Goal: Navigation & Orientation: Understand site structure

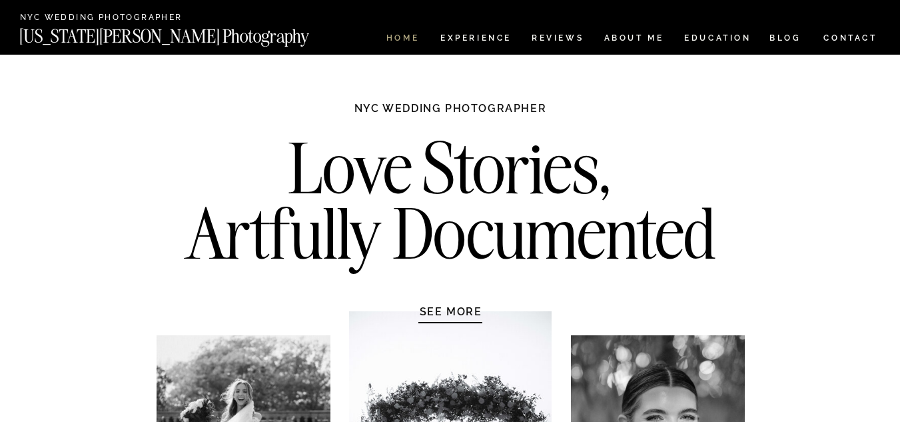
click at [396, 39] on nav "HOME" at bounding box center [403, 39] width 38 height 11
click at [469, 35] on nav "Experience" at bounding box center [475, 39] width 70 height 11
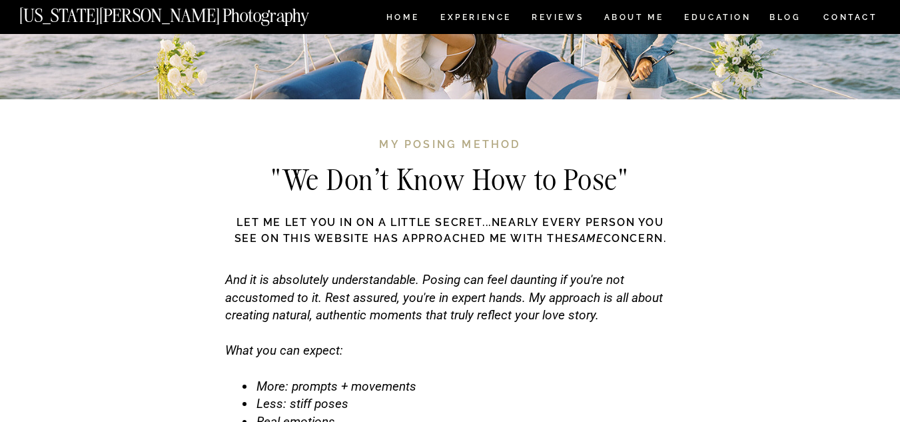
scroll to position [4092, 0]
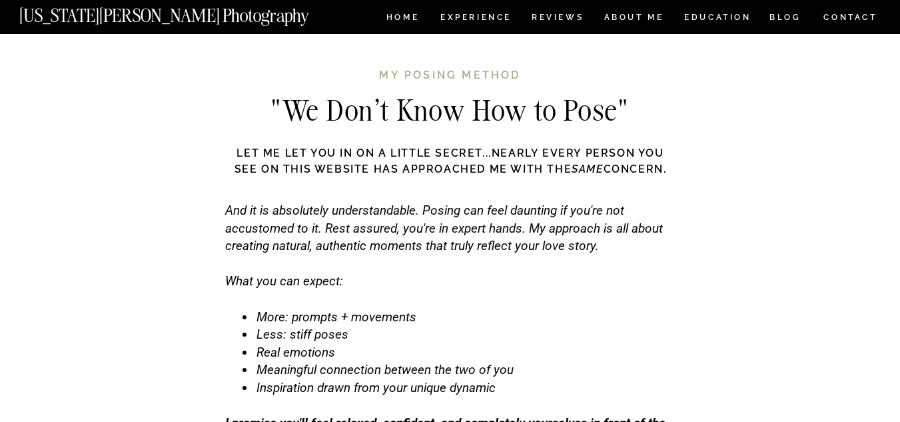
click at [552, 16] on nav "REVIEWS" at bounding box center [557, 18] width 50 height 11
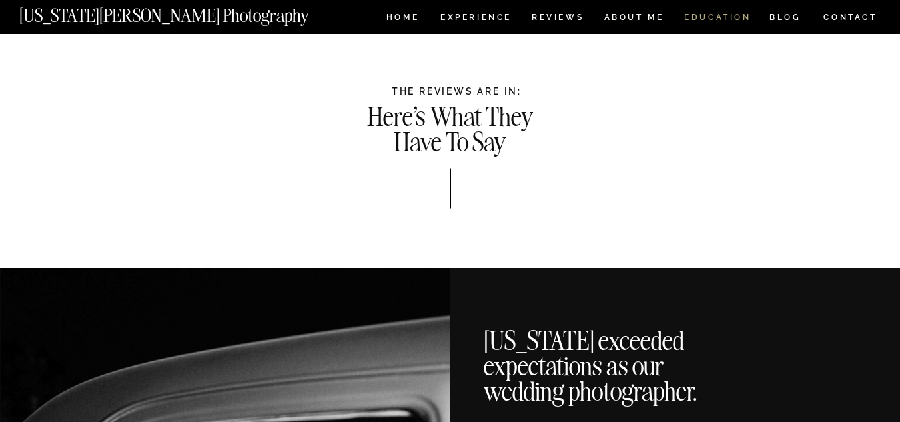
click at [709, 14] on nav "EDUCATION" at bounding box center [718, 18] width 70 height 11
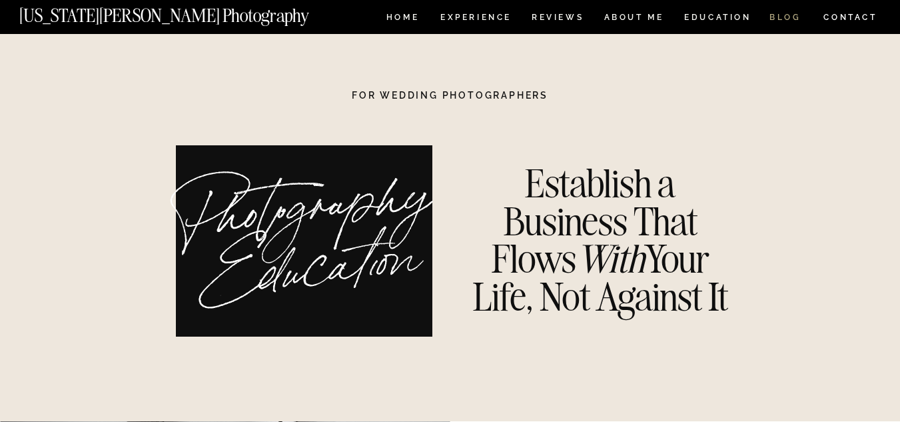
click at [787, 17] on nav "BLOG" at bounding box center [785, 18] width 32 height 11
